Goal: Navigation & Orientation: Understand site structure

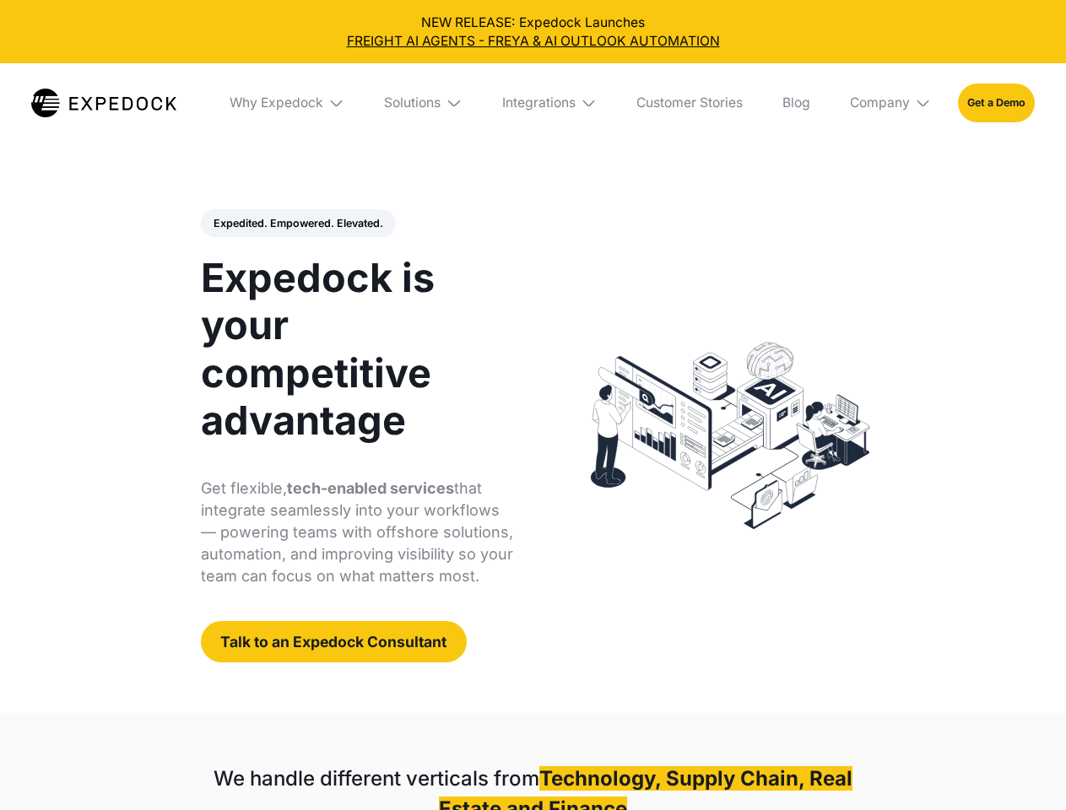
select select
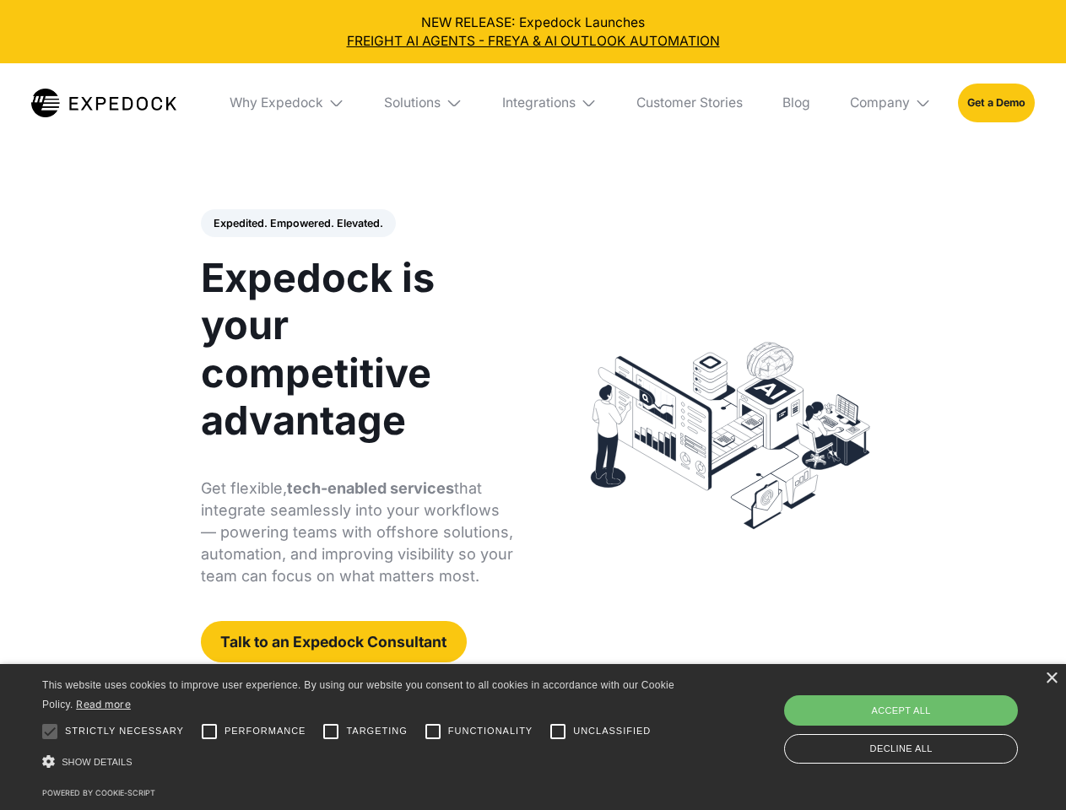
click at [532, 103] on div "Integrations" at bounding box center [538, 102] width 73 height 17
click at [288, 103] on div "Why Expedock" at bounding box center [262, 102] width 94 height 17
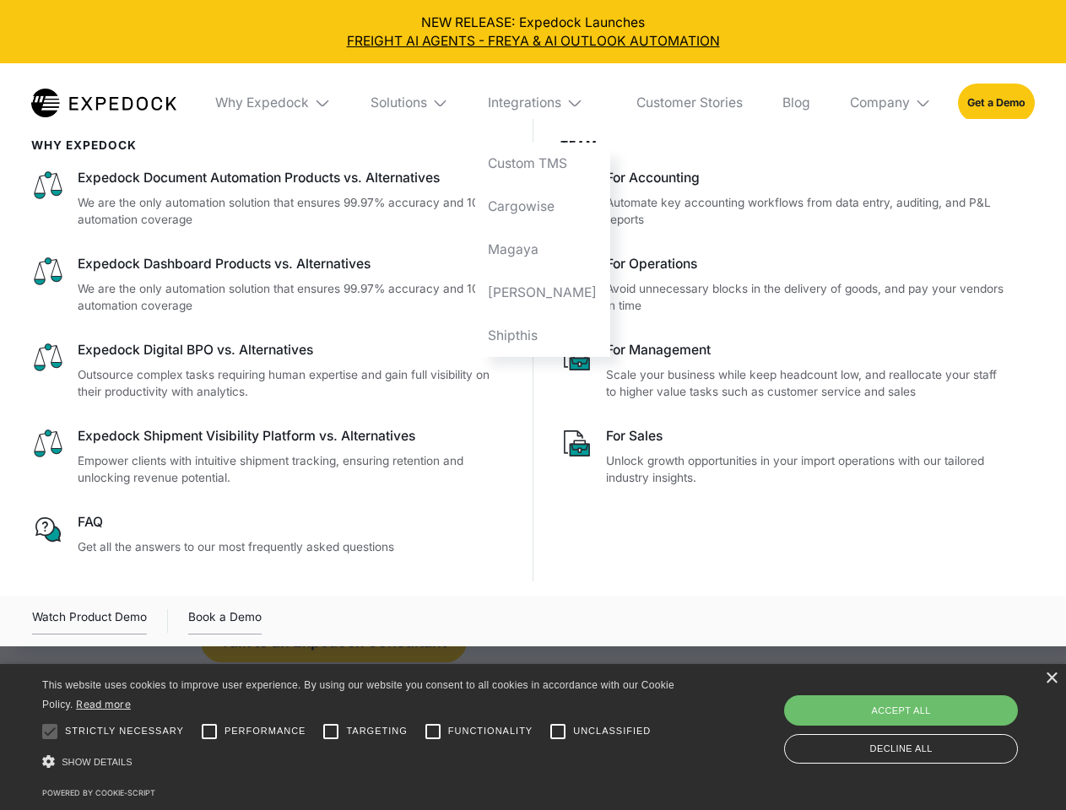
click at [424, 103] on div "Solutions" at bounding box center [398, 102] width 57 height 17
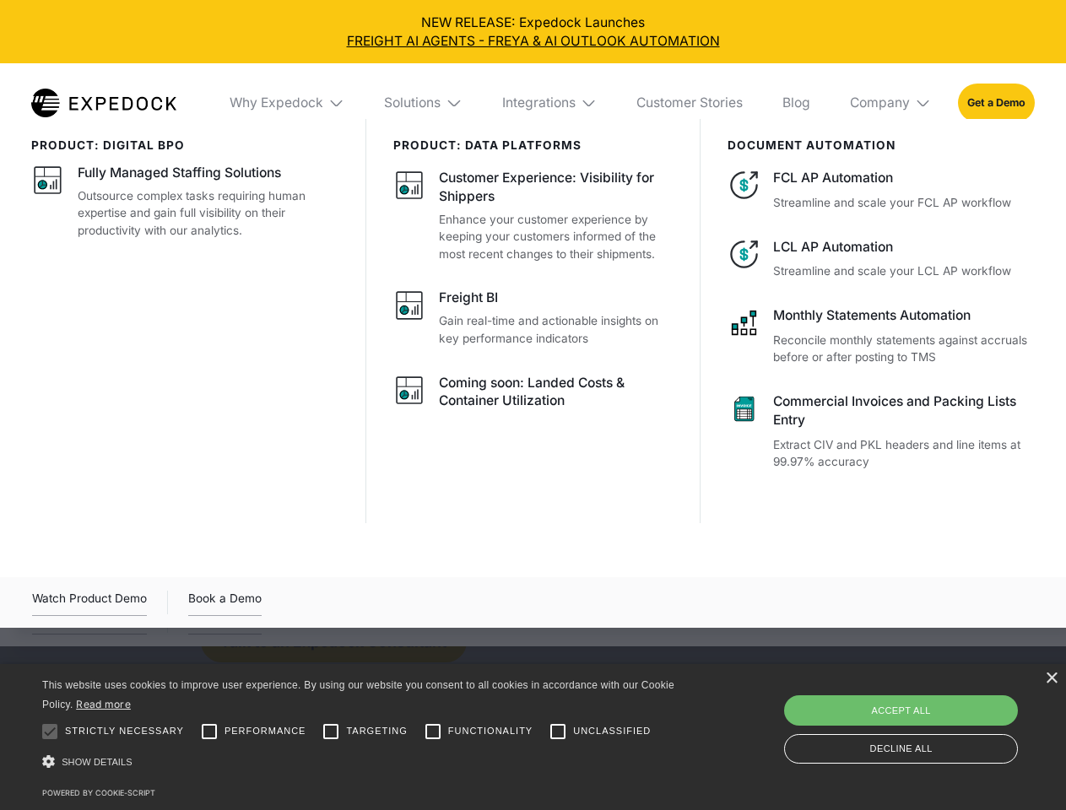
click at [550, 103] on div "Integrations" at bounding box center [538, 102] width 73 height 17
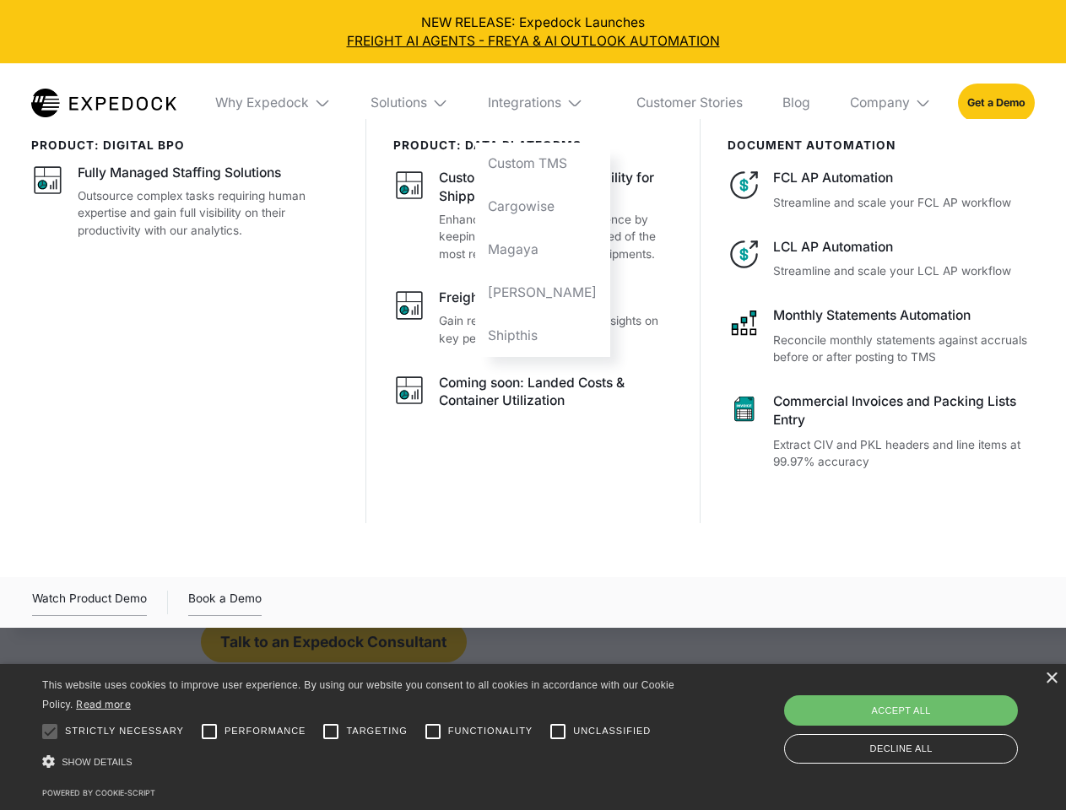
click at [891, 103] on div "Company" at bounding box center [880, 102] width 60 height 17
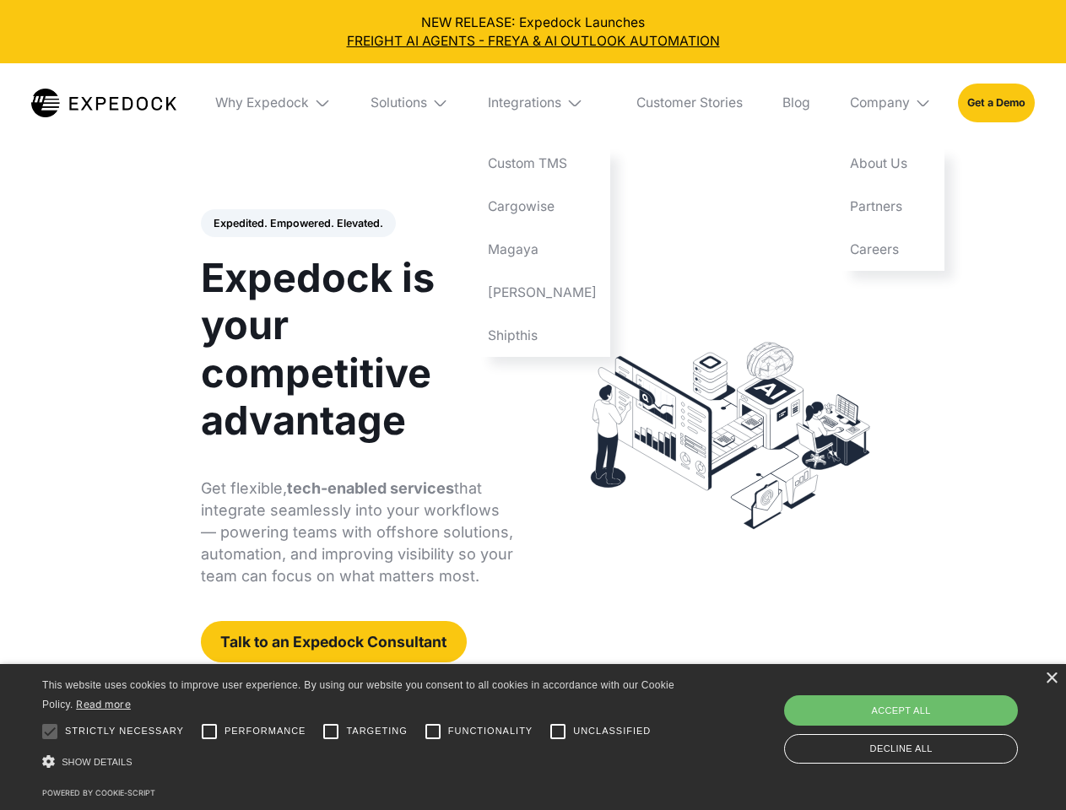
click at [297, 224] on div "Expedited. Empowered. Elevated. Automate Freight Document Extraction at 99.97% …" at bounding box center [357, 436] width 313 height 454
click at [50, 732] on div at bounding box center [50, 732] width 34 height 34
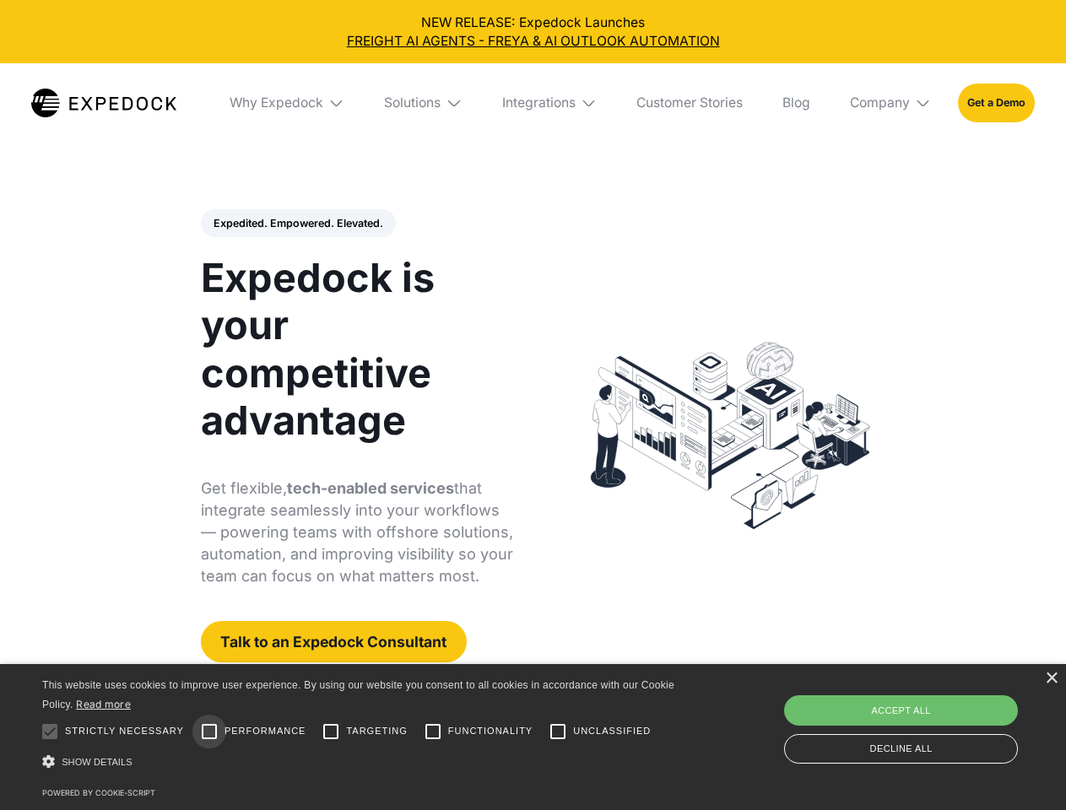
click at [209, 732] on input "Performance" at bounding box center [209, 732] width 34 height 34
checkbox input "true"
click at [331, 732] on input "Targeting" at bounding box center [331, 732] width 34 height 34
checkbox input "true"
click at [433, 732] on input "Functionality" at bounding box center [433, 732] width 34 height 34
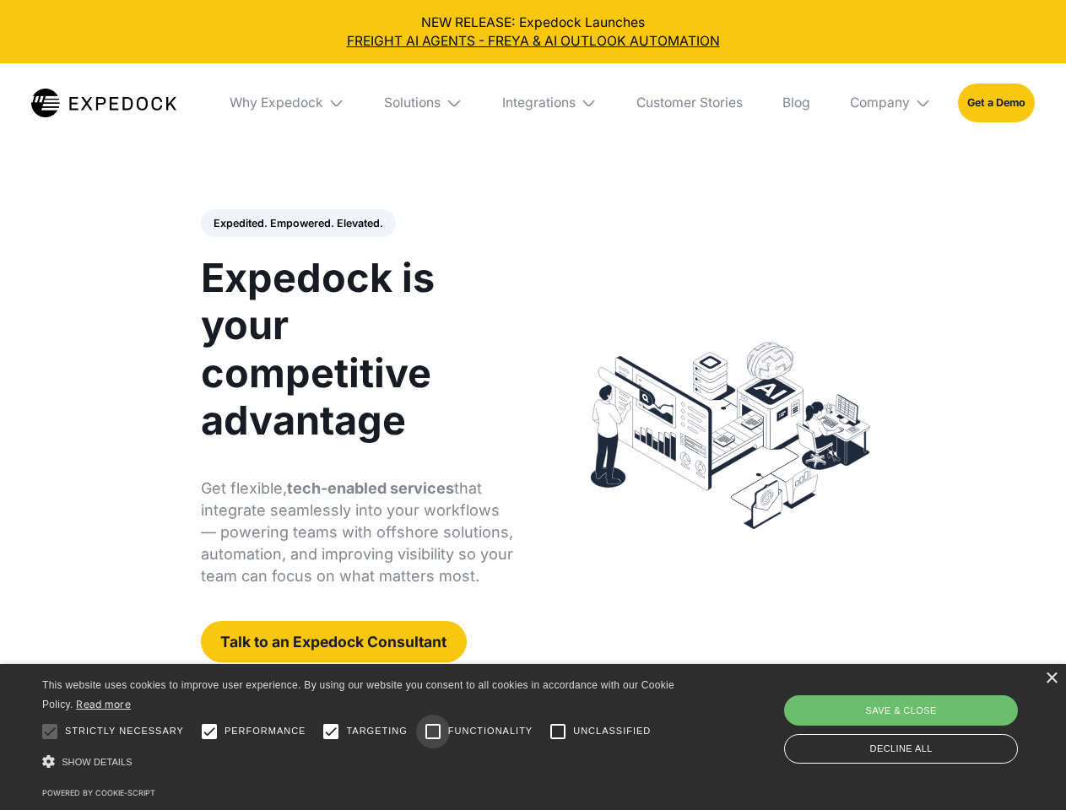
checkbox input "true"
